Goal: Task Accomplishment & Management: Manage account settings

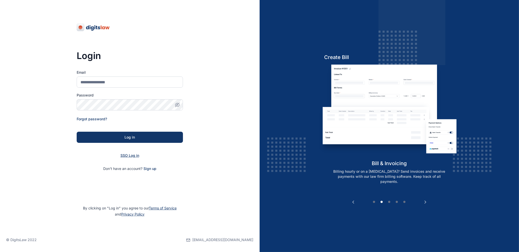
click at [128, 156] on span "SSO Log in" at bounding box center [130, 155] width 19 height 4
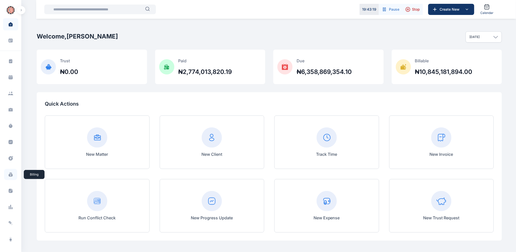
click at [10, 174] on icon at bounding box center [11, 175] width 4 height 3
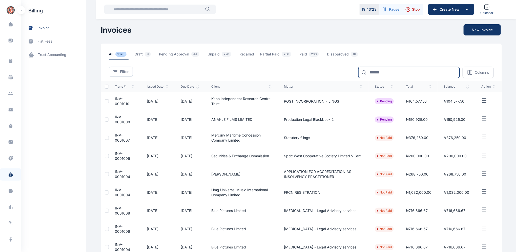
click at [401, 69] on input at bounding box center [408, 72] width 101 height 11
type input "***"
